Goal: Find specific page/section: Find specific page/section

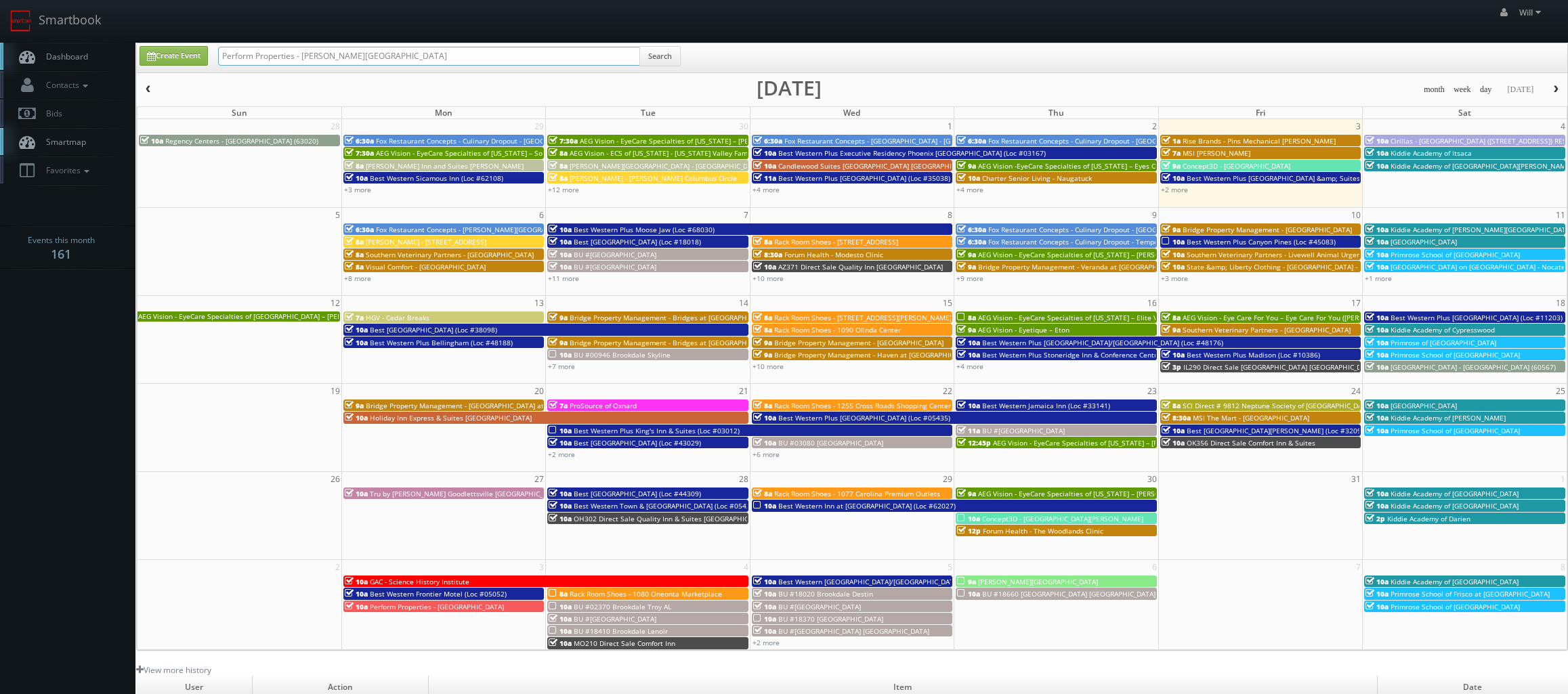
drag, startPoint x: 232, startPoint y: 33, endPoint x: -43, endPoint y: 8, distance: 276.1
click at [0, 8] on html "Smartbook Toggle Side Navigation Toggle Top Navigation Will Will Profile Logout…" at bounding box center [784, 465] width 1568 height 929
paste input "([DATE]) TXP80 [GEOGRAPHIC_DATA]"
drag, startPoint x: 264, startPoint y: 53, endPoint x: 7, endPoint y: 0, distance: 262.4
click at [7, 0] on body "Smartbook Toggle Side Navigation Toggle Top Navigation Will Will Profile Logout…" at bounding box center [784, 465] width 1568 height 929
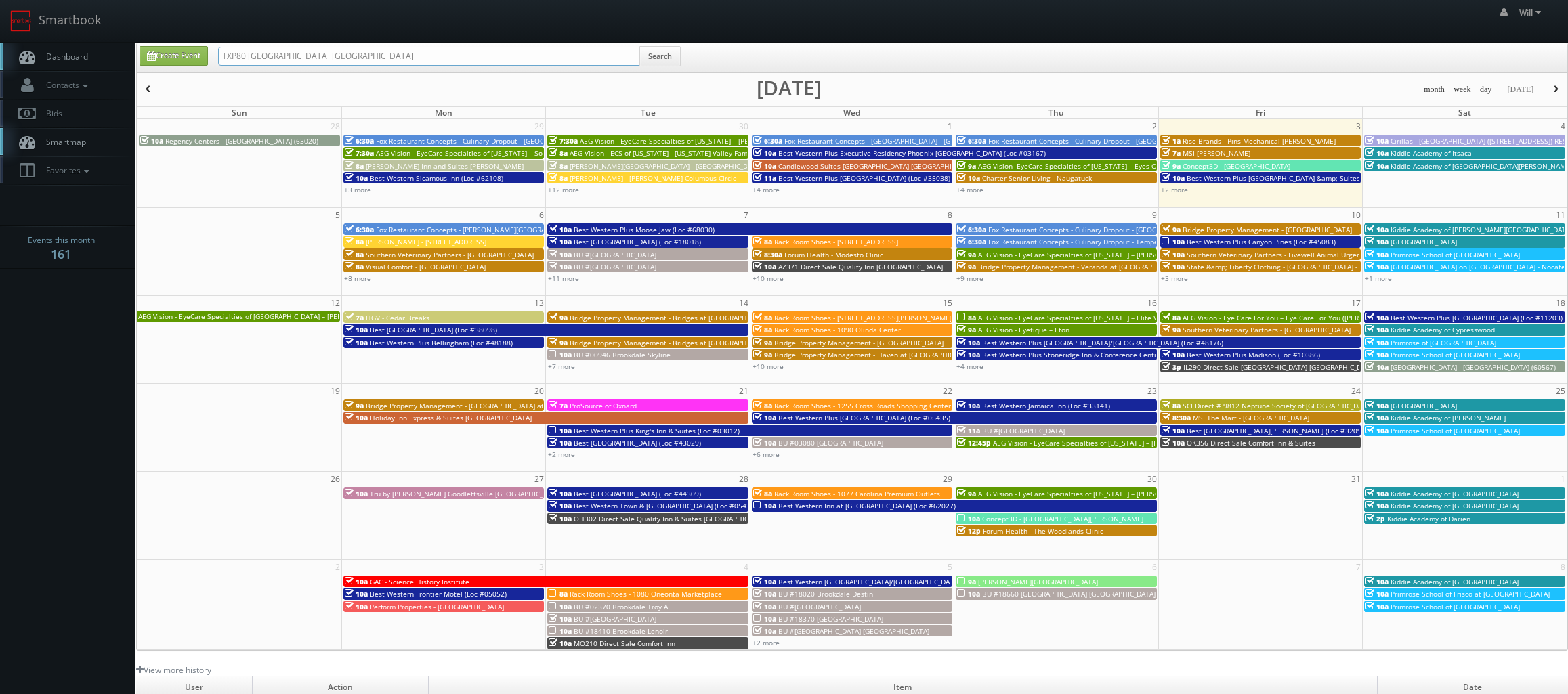
type input "TXP80 [GEOGRAPHIC_DATA] [GEOGRAPHIC_DATA]"
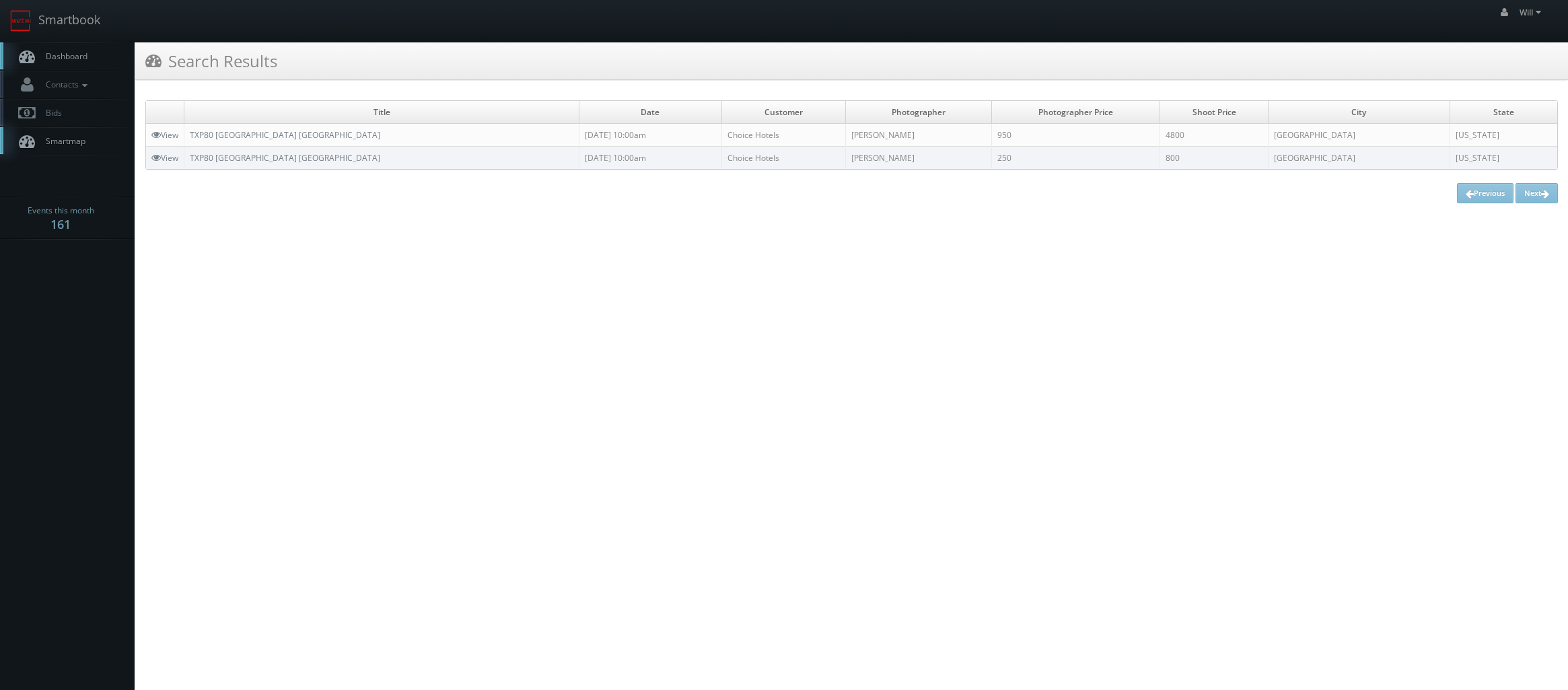
click at [280, 133] on link "TXP80 [GEOGRAPHIC_DATA] [GEOGRAPHIC_DATA]" at bounding box center [284, 135] width 190 height 11
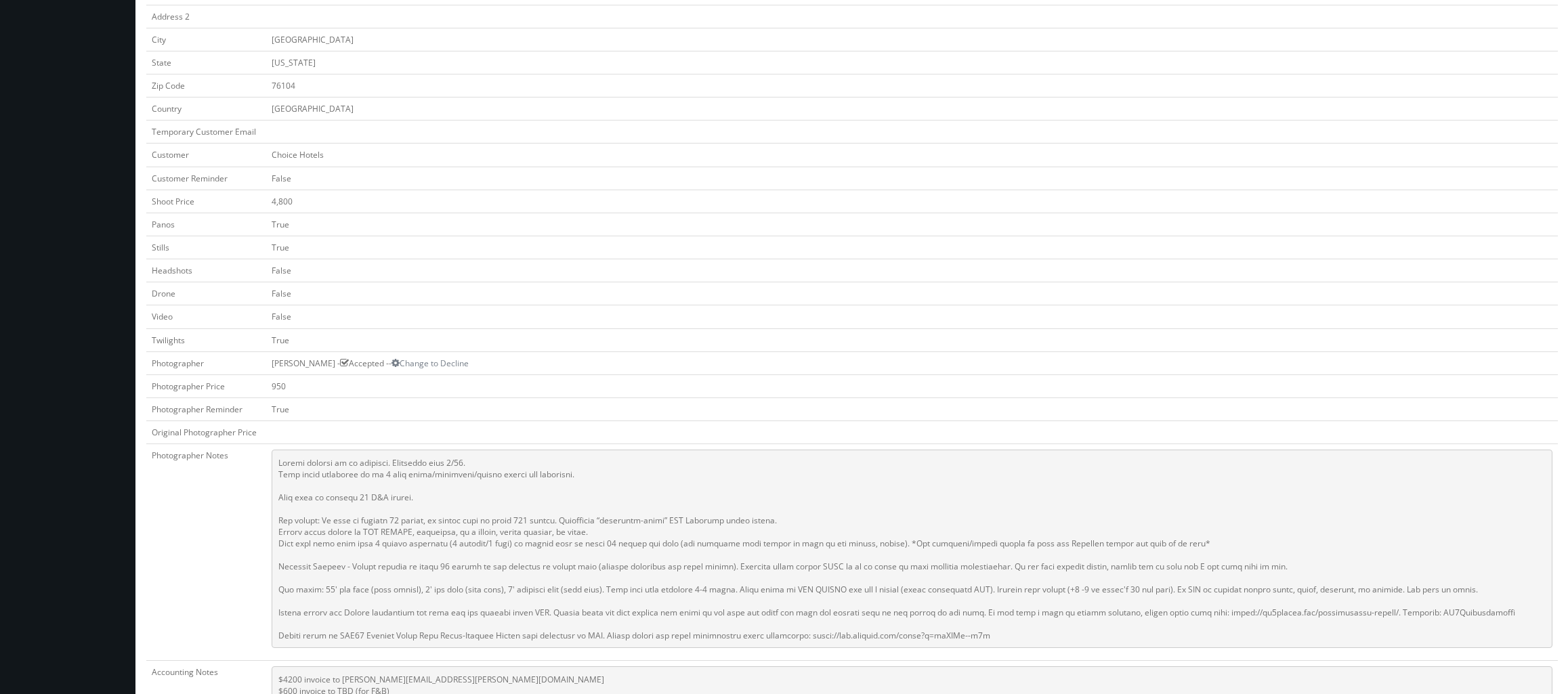
scroll to position [338, 0]
